Goal: Task Accomplishment & Management: Complete application form

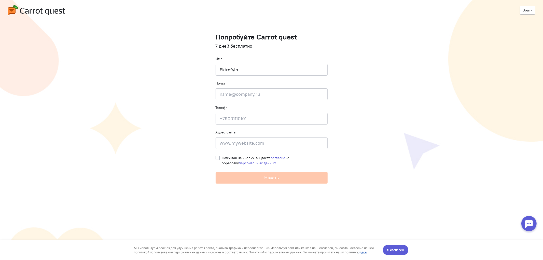
drag, startPoint x: 241, startPoint y: 72, endPoint x: 176, endPoint y: 70, distance: 65.2
click at [176, 70] on cq-registration "Войти Попробуйте Carrot quest 7 дней бесплатно Имя Fktrcfylh Почта Введите почт…" at bounding box center [271, 130] width 543 height 260
type input "В"
type input "[PERSON_NAME]"
click at [230, 89] on input "email" at bounding box center [272, 94] width 112 height 12
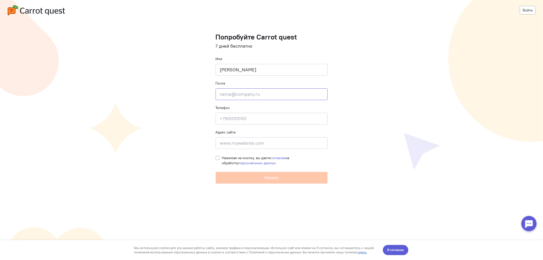
paste input "[EMAIL_ADDRESS][DOMAIN_NAME]"
type input "[EMAIL_ADDRESS][DOMAIN_NAME]"
drag, startPoint x: 229, startPoint y: 116, endPoint x: 232, endPoint y: 119, distance: 4.1
click at [229, 116] on input at bounding box center [272, 119] width 112 height 12
drag, startPoint x: 235, startPoint y: 121, endPoint x: 211, endPoint y: 121, distance: 24.2
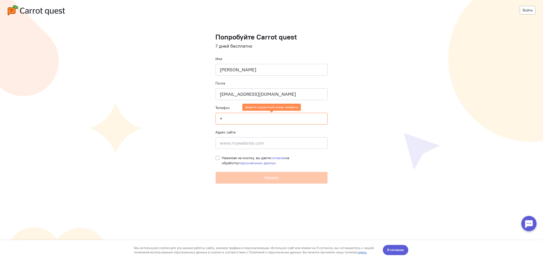
click at [211, 121] on cq-registration "Войти Попробуйте Carrot quest 7 дней бесплатно Имя [PERSON_NAME] Почта [EMAIL_A…" at bounding box center [271, 130] width 543 height 260
paste input "[PHONE_NUMBER]"
type input "[PHONE_NUMBER]"
click at [233, 142] on input at bounding box center [272, 143] width 112 height 12
click at [222, 157] on label "Нажимая на кнопку, вы даете согласие на обработку персональных данных" at bounding box center [275, 160] width 106 height 10
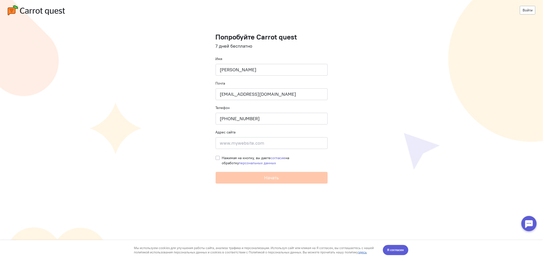
click at [218, 157] on input "Нажимая на кнопку, вы даете согласие на обработку персональных данных" at bounding box center [218, 157] width 4 height 5
checkbox input "true"
click at [244, 139] on input at bounding box center [272, 143] width 112 height 12
paste input "[URL][DOMAIN_NAME]"
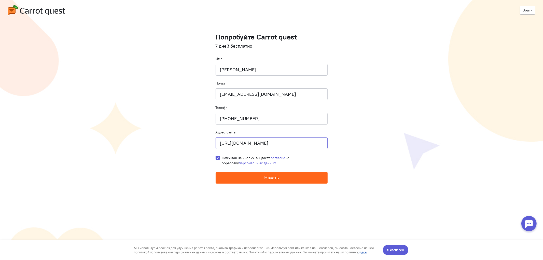
type input "[URL][DOMAIN_NAME]"
click at [258, 180] on button "Начать" at bounding box center [272, 178] width 112 height 12
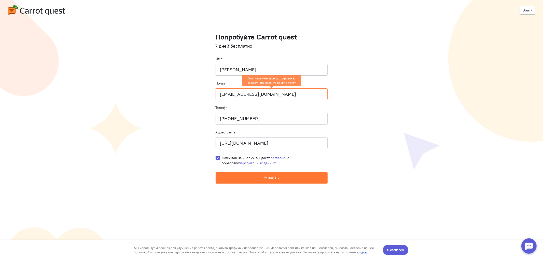
click at [262, 97] on input "[EMAIL_ADDRESS][DOMAIN_NAME]" at bounding box center [272, 94] width 112 height 12
click at [221, 96] on input "[EMAIL_ADDRESS][DOMAIN_NAME]" at bounding box center [272, 94] width 112 height 12
